Goal: Task Accomplishment & Management: Manage account settings

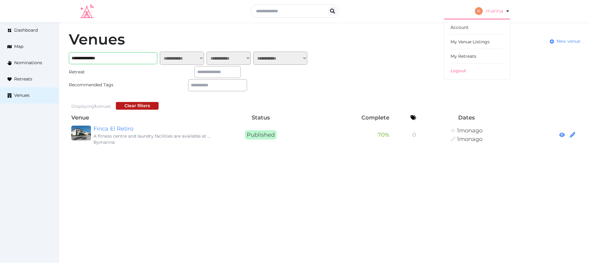
click at [504, 14] on icon at bounding box center [507, 10] width 7 height 7
click at [471, 55] on link "My Retreats" at bounding box center [477, 56] width 53 height 14
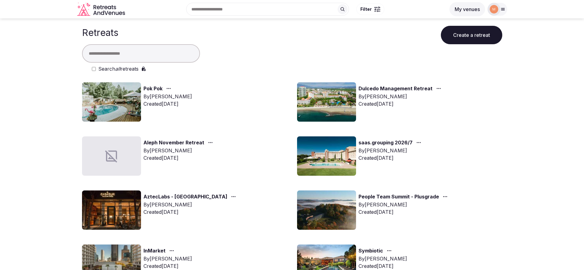
click at [171, 142] on link "Aleph November Retreat" at bounding box center [174, 143] width 61 height 8
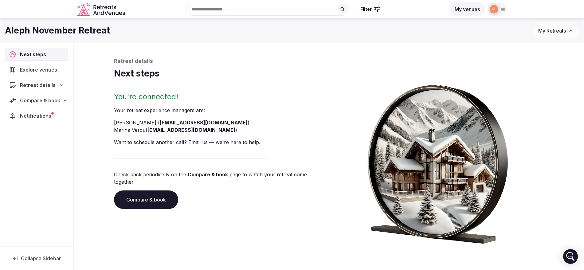
click at [55, 97] on span "Compare & book" at bounding box center [40, 100] width 40 height 7
click at [47, 138] on span "Proposals received (5)" at bounding box center [39, 141] width 48 height 6
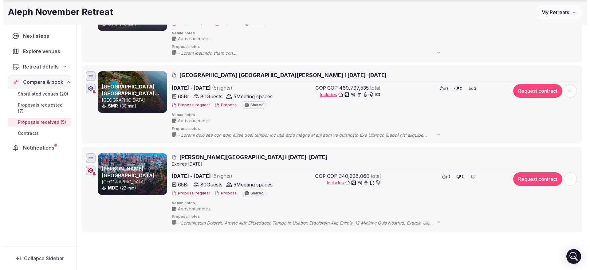
scroll to position [306, 0]
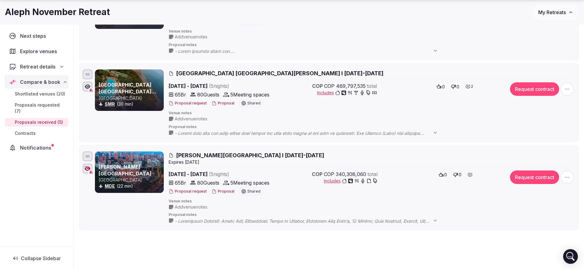
click at [225, 189] on button "Proposal" at bounding box center [223, 191] width 23 height 5
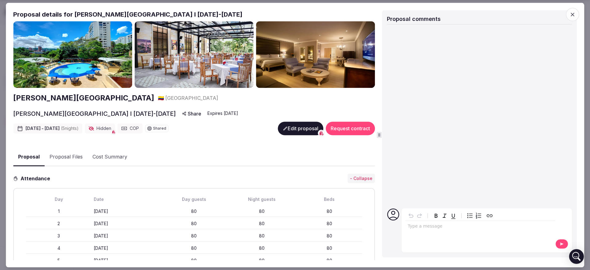
click at [297, 127] on button "Edit proposal" at bounding box center [301, 129] width 46 height 14
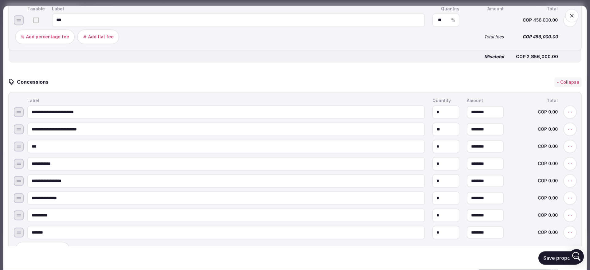
scroll to position [2419, 0]
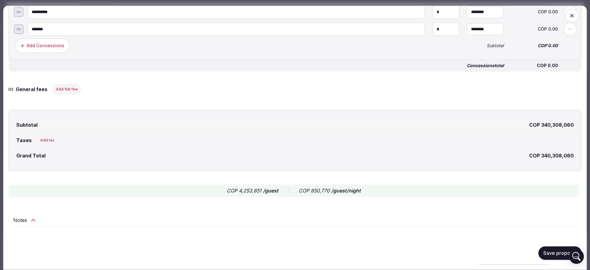
click at [59, 91] on button "Add flat fee" at bounding box center [66, 89] width 29 height 11
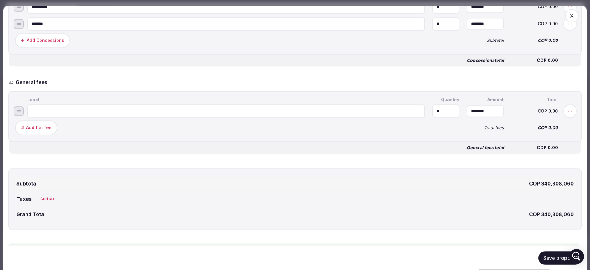
click at [439, 118] on input "*" at bounding box center [446, 112] width 27 height 14
type input "*"
click at [472, 116] on input "*" at bounding box center [485, 111] width 37 height 12
type input "**********"
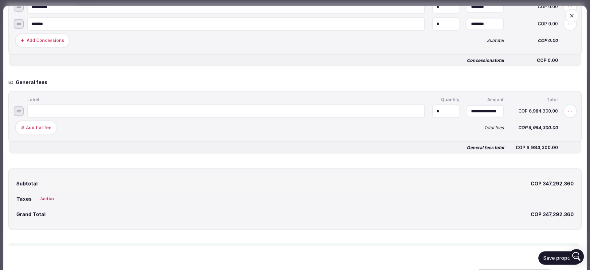
click at [470, 137] on div "Add flat fee Total fees COP 6,984,300.00" at bounding box center [295, 127] width 563 height 17
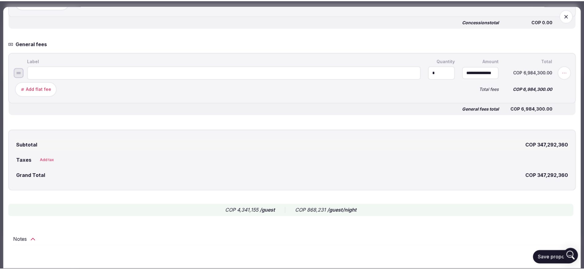
scroll to position [2464, 0]
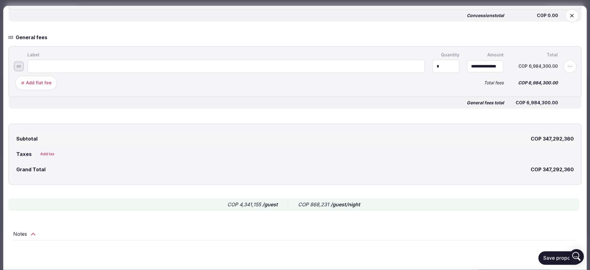
click at [118, 73] on input at bounding box center [226, 67] width 398 height 14
type input "**********"
click at [547, 256] on button "Save proposal" at bounding box center [560, 259] width 43 height 14
click at [569, 19] on span "button" at bounding box center [572, 16] width 14 height 14
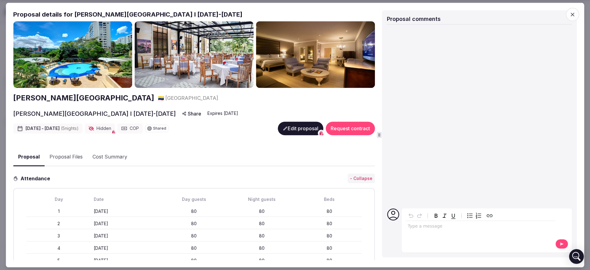
click at [574, 13] on icon "button" at bounding box center [573, 15] width 4 height 4
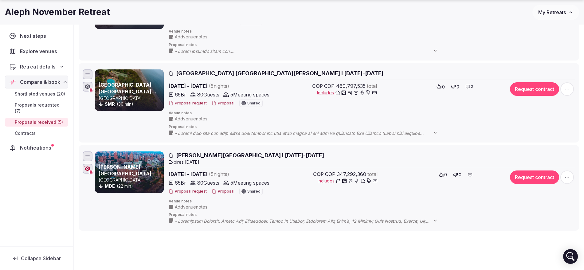
click at [91, 167] on div at bounding box center [88, 169] width 10 height 10
click at [88, 154] on div at bounding box center [88, 157] width 10 height 10
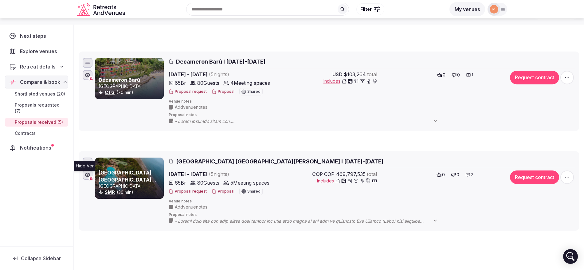
scroll to position [136, 0]
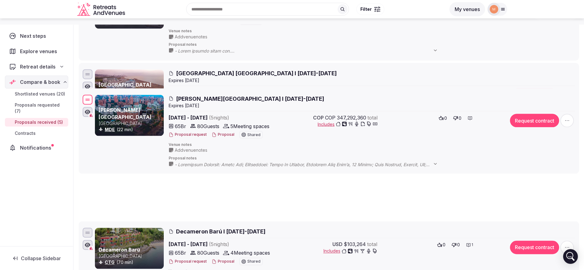
drag, startPoint x: 87, startPoint y: 155, endPoint x: 99, endPoint y: 10, distance: 145.3
click at [99, 10] on body "Search Popular Destinations [GEOGRAPHIC_DATA], [GEOGRAPHIC_DATA] [GEOGRAPHIC_DA…" at bounding box center [292, 164] width 584 height 601
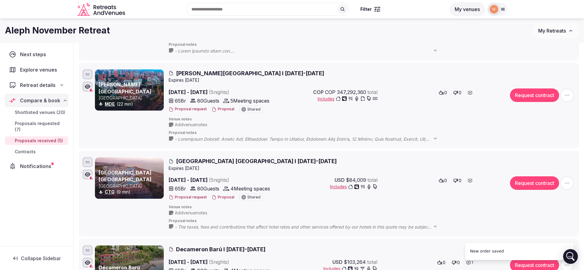
click at [122, 46] on div "Decameron [GEOGRAPHIC_DATA] [GEOGRAPHIC_DATA] CTG (10 min)" at bounding box center [129, 20] width 69 height 67
click at [48, 188] on div "Next steps Explore venues Retreat details Compare & book Shortlisted venues (20…" at bounding box center [36, 144] width 73 height 203
click at [147, 46] on div "Decameron [GEOGRAPHIC_DATA] [GEOGRAPHIC_DATA] CTG (10 min)" at bounding box center [129, 20] width 69 height 67
click at [389, 41] on div "Aleph November Retreat My Retreats" at bounding box center [292, 30] width 584 height 25
